Goal: Information Seeking & Learning: Learn about a topic

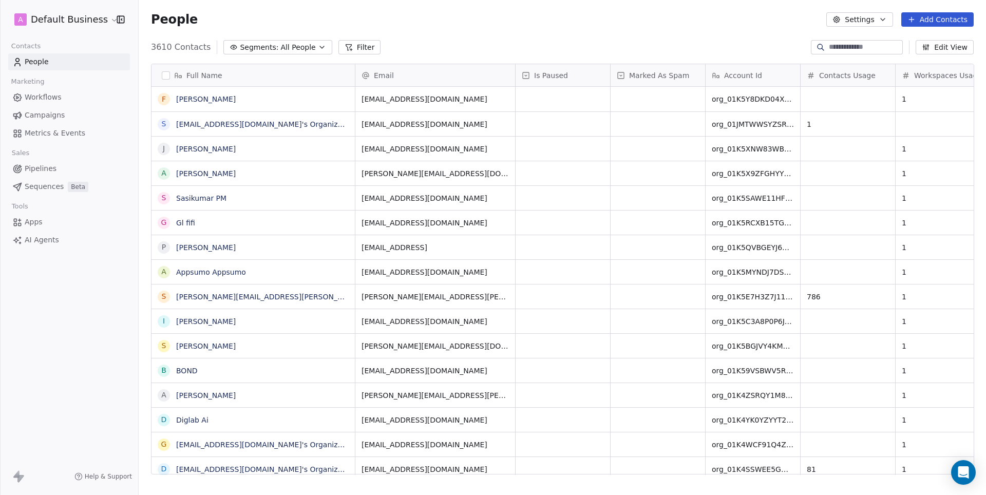
scroll to position [436, 847]
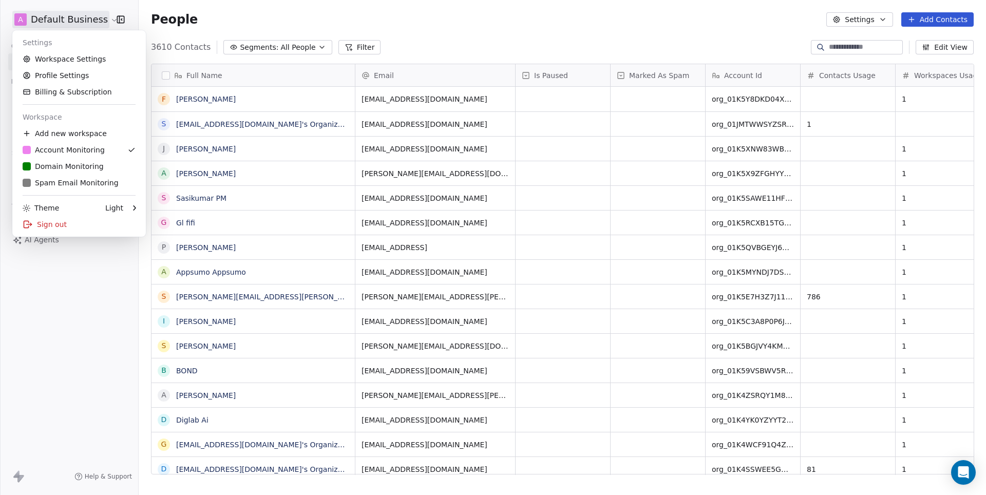
click at [54, 22] on html "A Default Business Contacts People Marketing Workflows Campaigns Metrics & Even…" at bounding box center [493, 247] width 986 height 495
click at [56, 187] on div "S Spam Email Monitoring" at bounding box center [71, 183] width 96 height 10
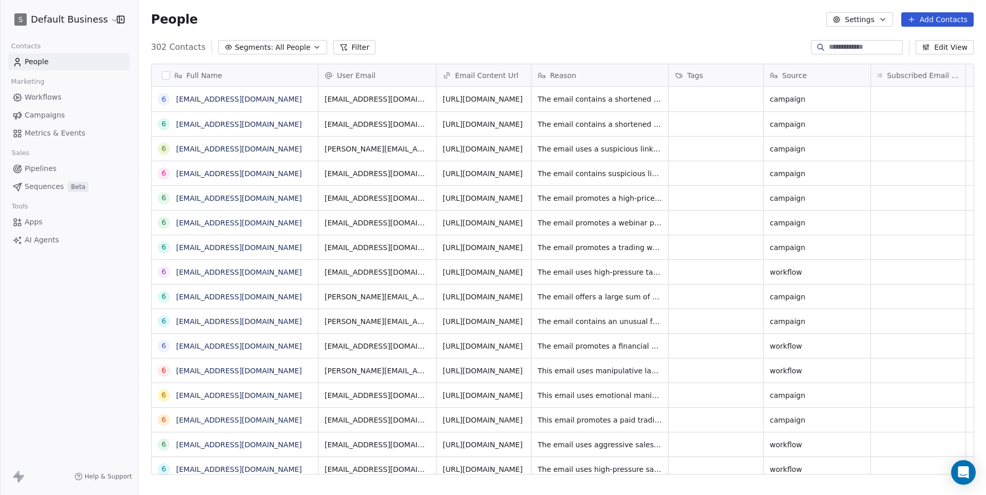
scroll to position [436, 847]
click at [672, 96] on icon "grid" at bounding box center [673, 97] width 8 height 8
click at [517, 29] on div "People Settings Add Contacts" at bounding box center [563, 19] width 848 height 39
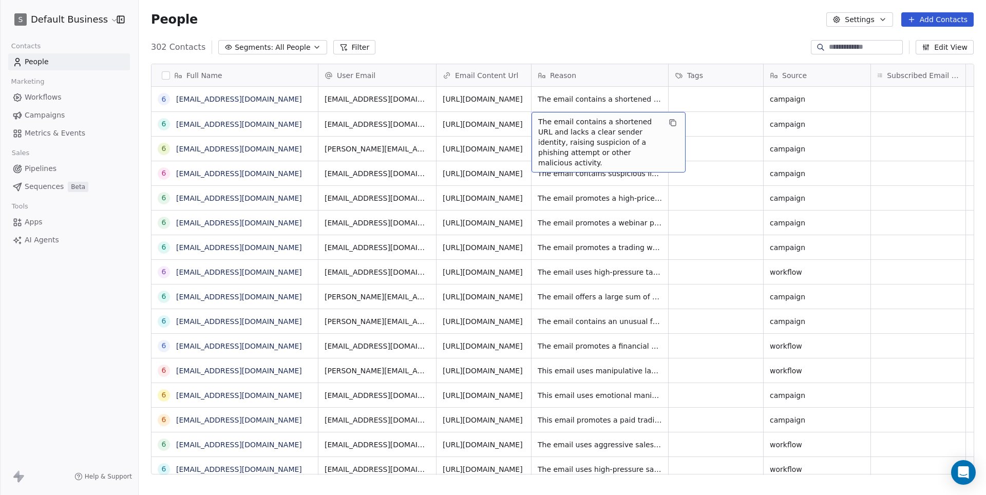
click at [681, 120] on div "The email contains a shortened URL and lacks a clear sender identity, raising s…" at bounding box center [609, 142] width 154 height 61
click at [671, 120] on icon "grid" at bounding box center [673, 123] width 8 height 8
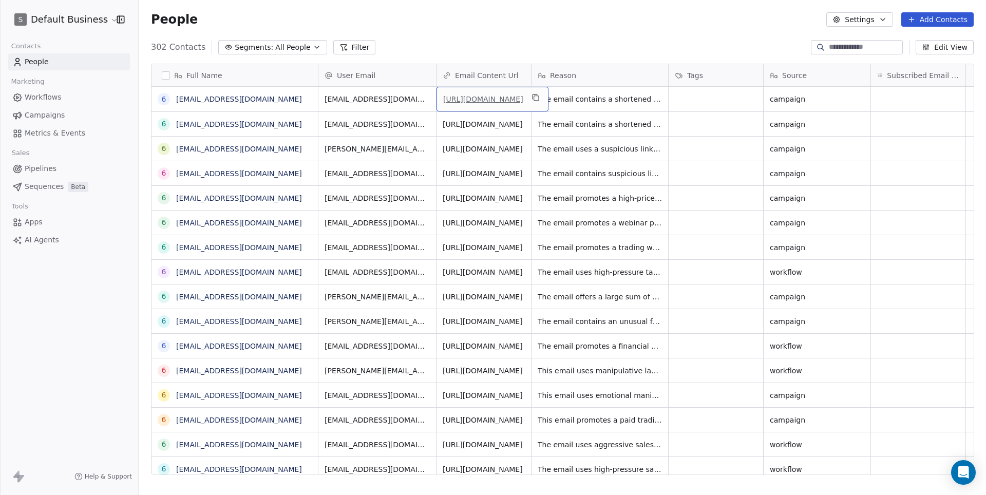
click at [483, 103] on link "[URL][DOMAIN_NAME]" at bounding box center [483, 99] width 80 height 8
click at [418, 40] on div "302 Contacts Segments: All People Filter Edit View" at bounding box center [563, 47] width 848 height 16
click at [507, 128] on link "[URL][DOMAIN_NAME]" at bounding box center [483, 124] width 80 height 8
